Goal: Obtain resource: Download file/media

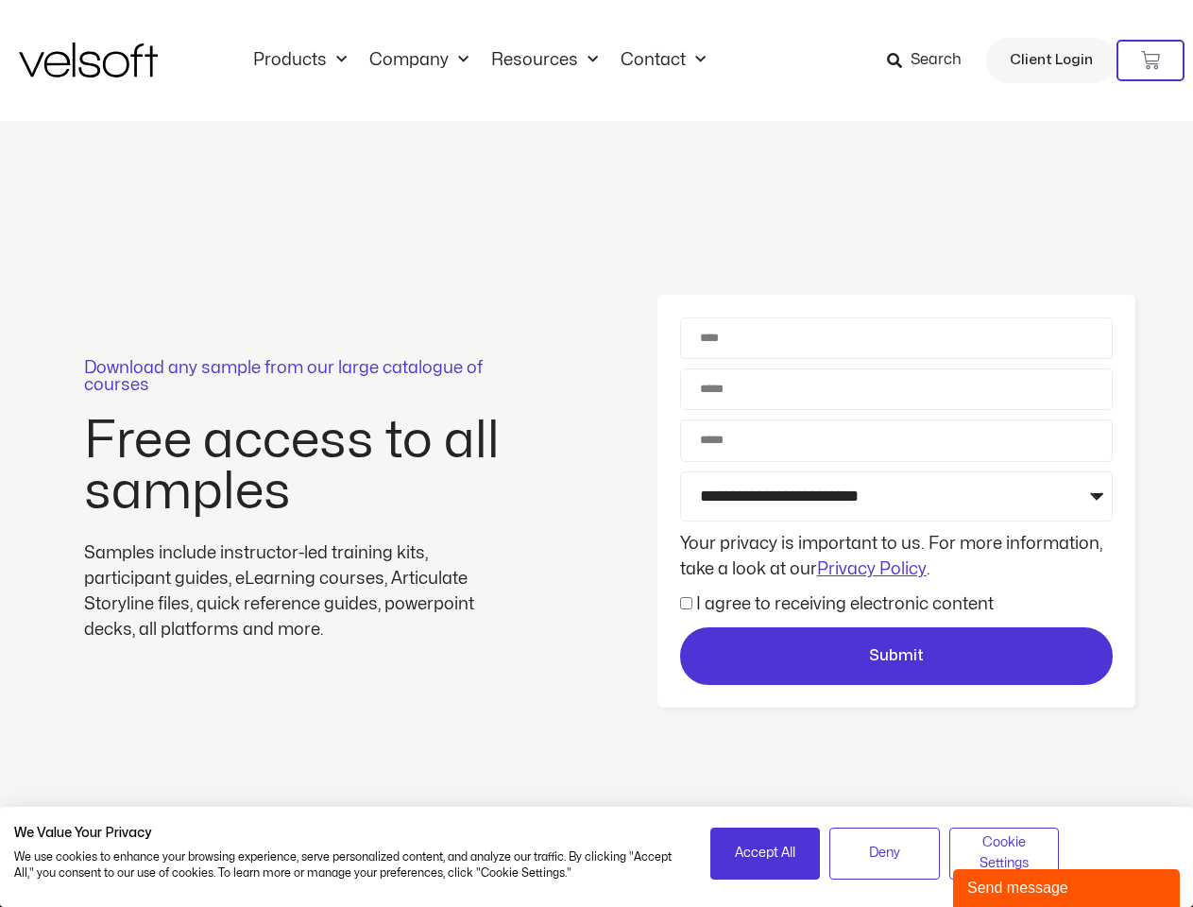
click at [596, 453] on div "Download any sample from our large catalogue of courses Free access to all samp…" at bounding box center [596, 501] width 1193 height 761
click at [1150, 60] on icon at bounding box center [1150, 60] width 19 height 19
click at [765, 853] on span "Accept All" at bounding box center [765, 853] width 60 height 21
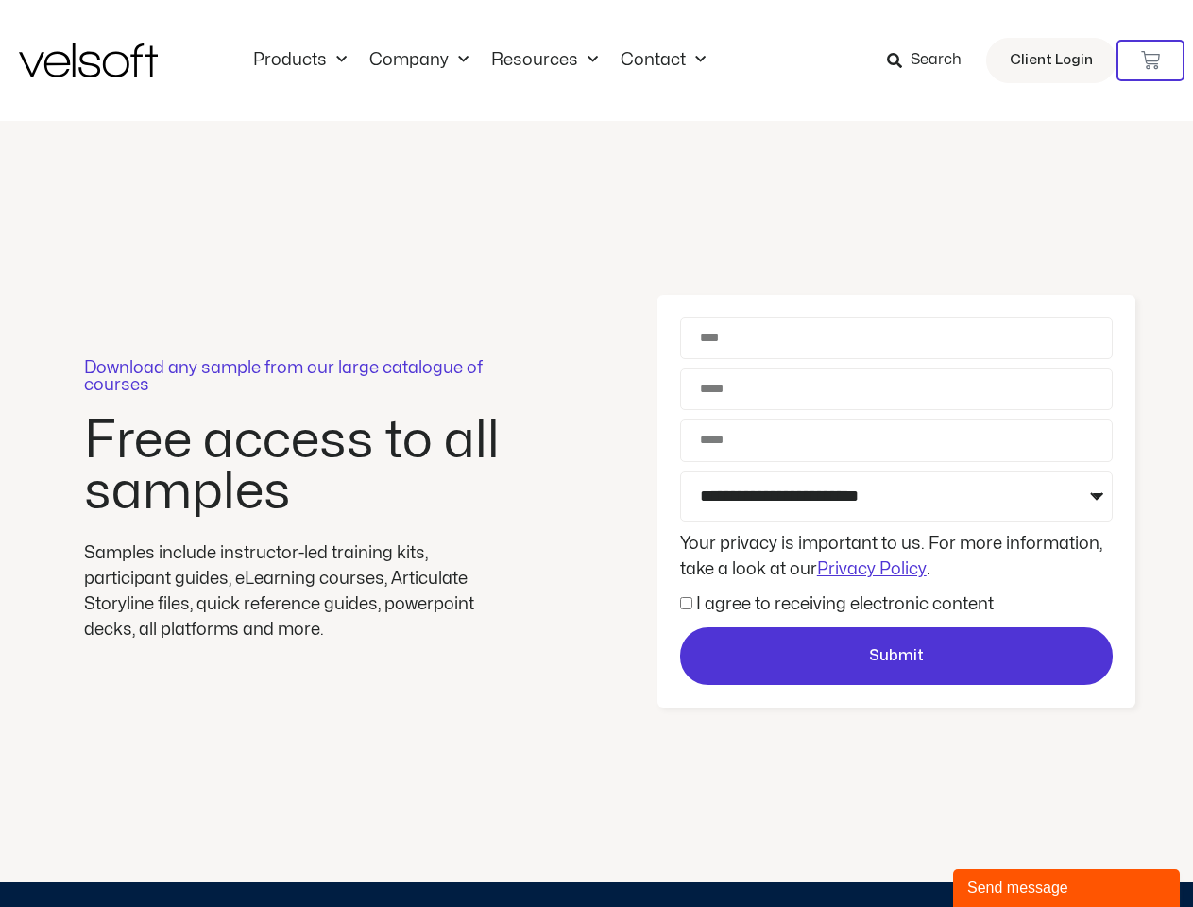
click at [597, 453] on div "No products in the cart." at bounding box center [597, 453] width 0 height 0
click at [1004, 853] on div "Download any sample from our large catalogue of courses Free access to all samp…" at bounding box center [596, 501] width 1193 height 761
click at [1066, 888] on div "Send message" at bounding box center [1066, 888] width 198 height 23
